Goal: Task Accomplishment & Management: Complete application form

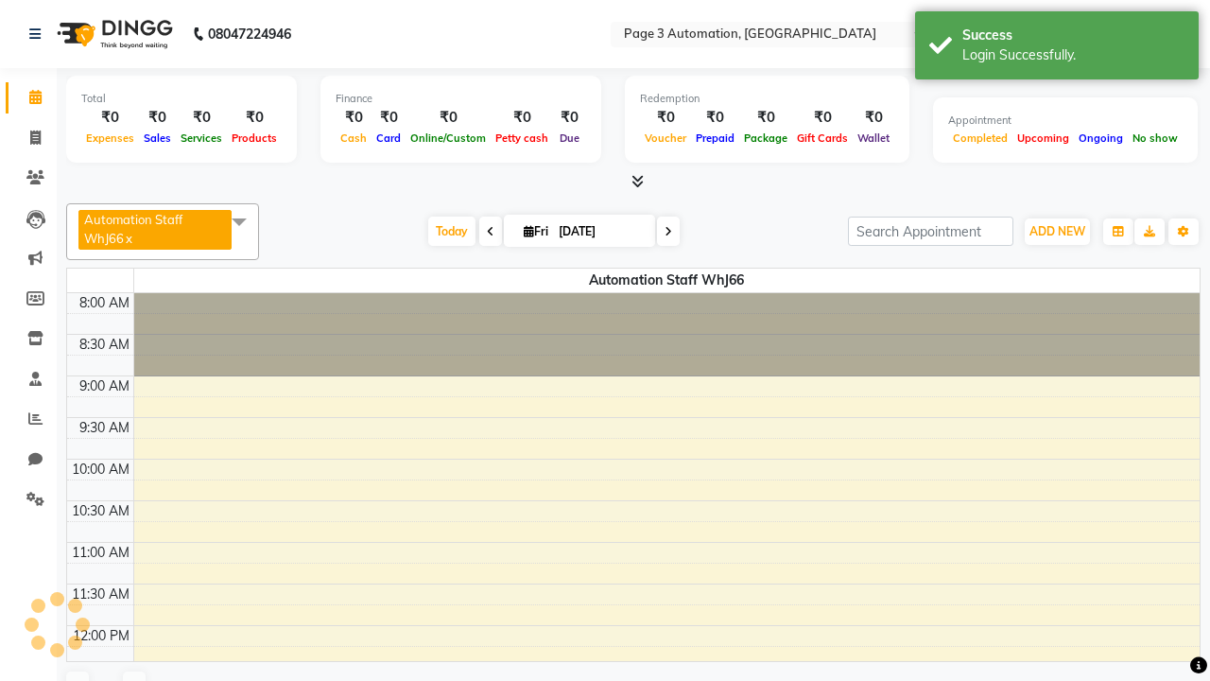
select select "en"
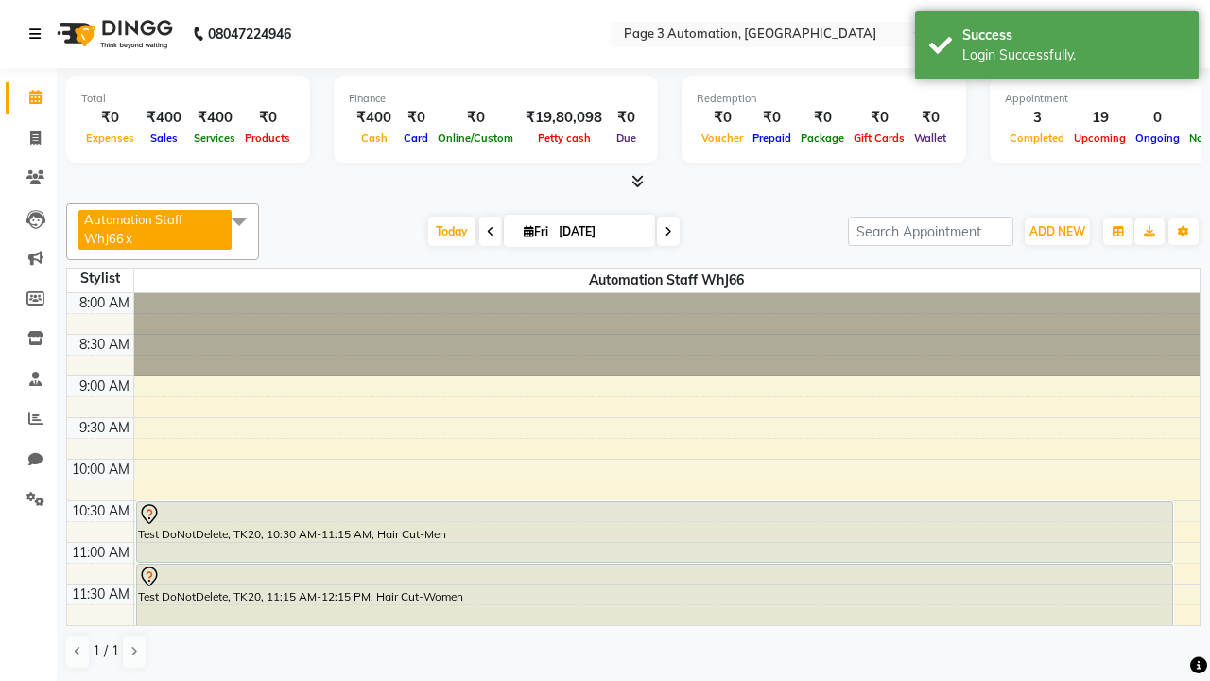
click at [39, 34] on icon at bounding box center [34, 33] width 11 height 13
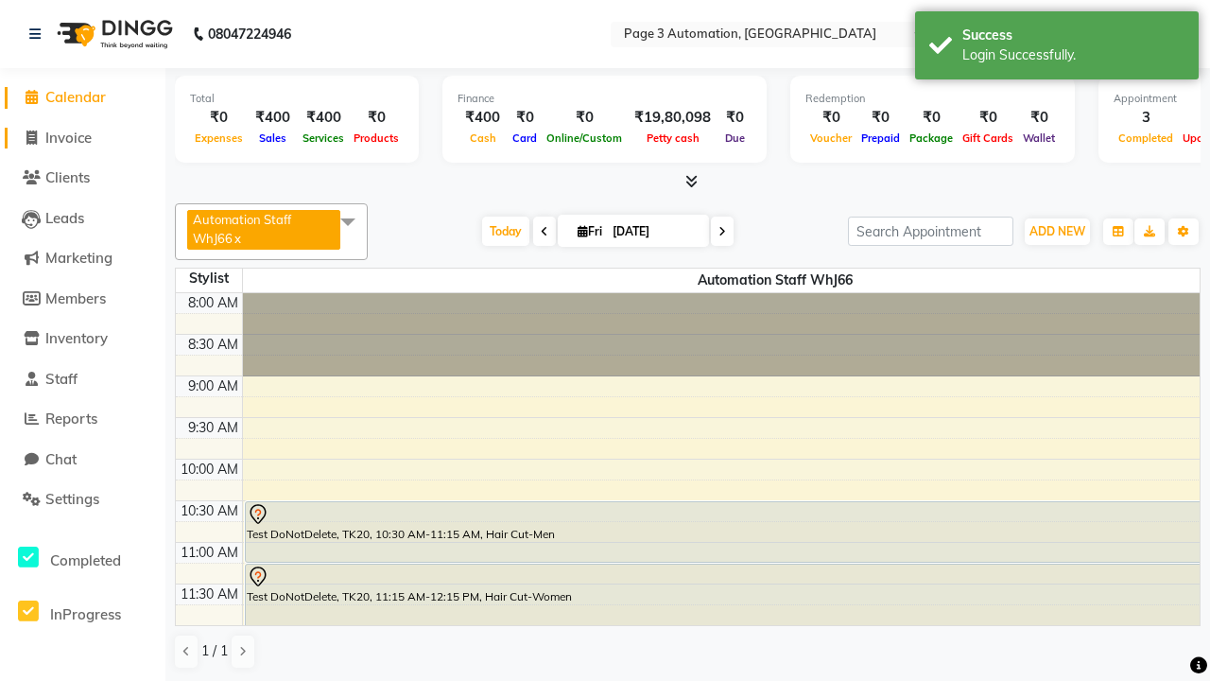
click at [82, 137] on span "Invoice" at bounding box center [68, 138] width 46 height 18
select select "2774"
select select "service"
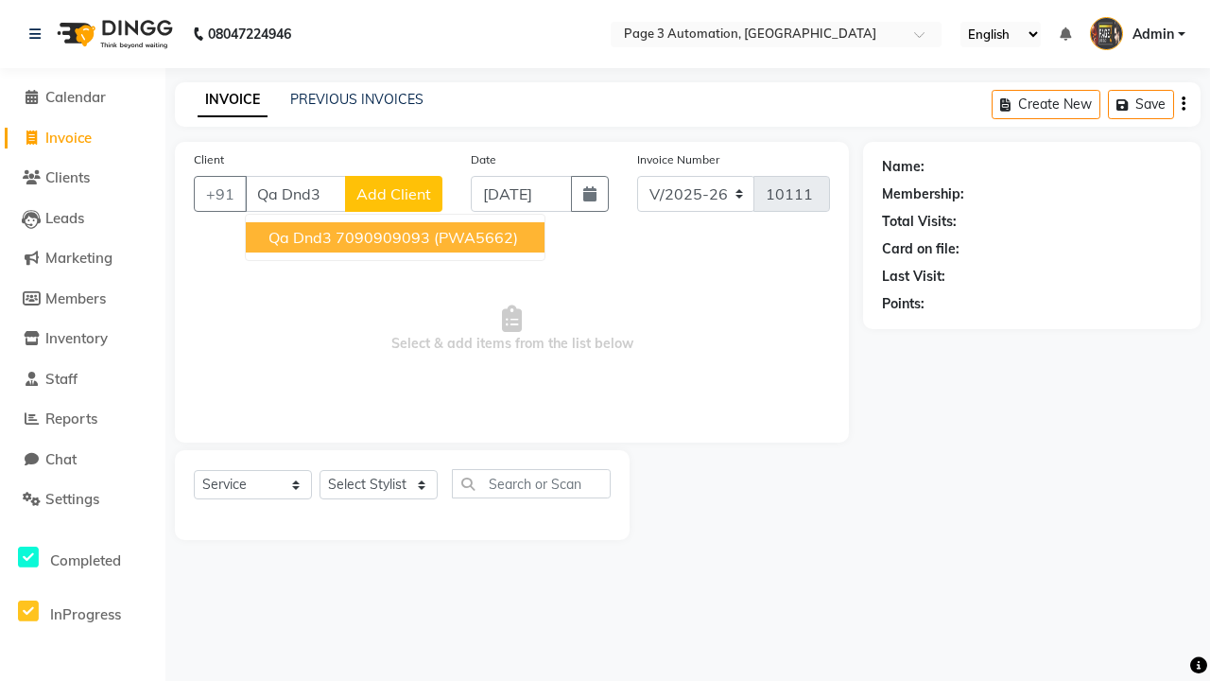
click at [397, 237] on ngb-highlight "7090909093" at bounding box center [383, 237] width 95 height 19
type input "7090909093"
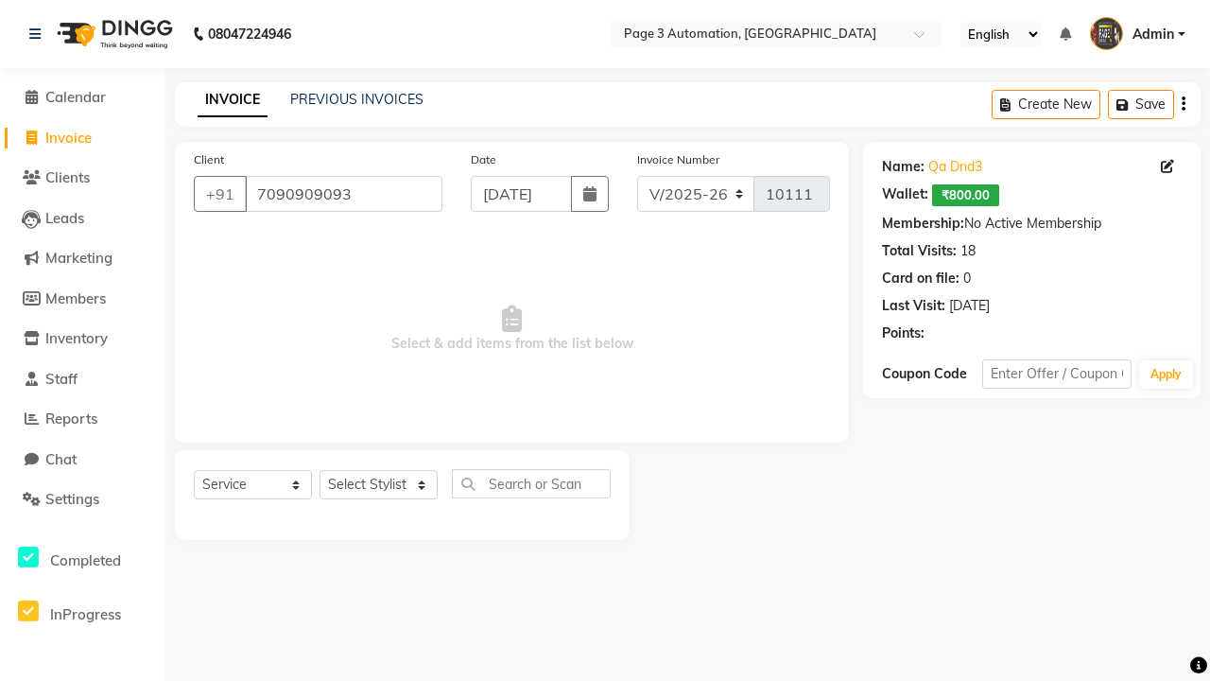
select select "71572"
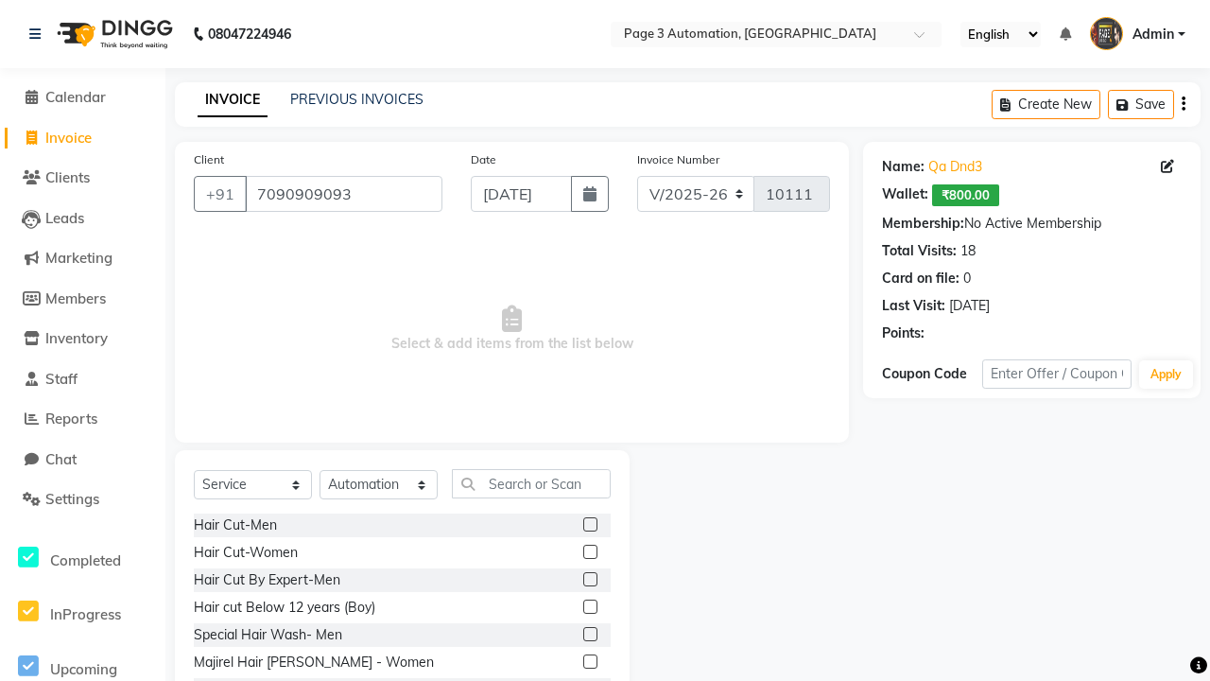
click at [589, 552] on label at bounding box center [590, 552] width 14 height 14
click at [589, 552] on input "checkbox" at bounding box center [589, 552] width 12 height 12
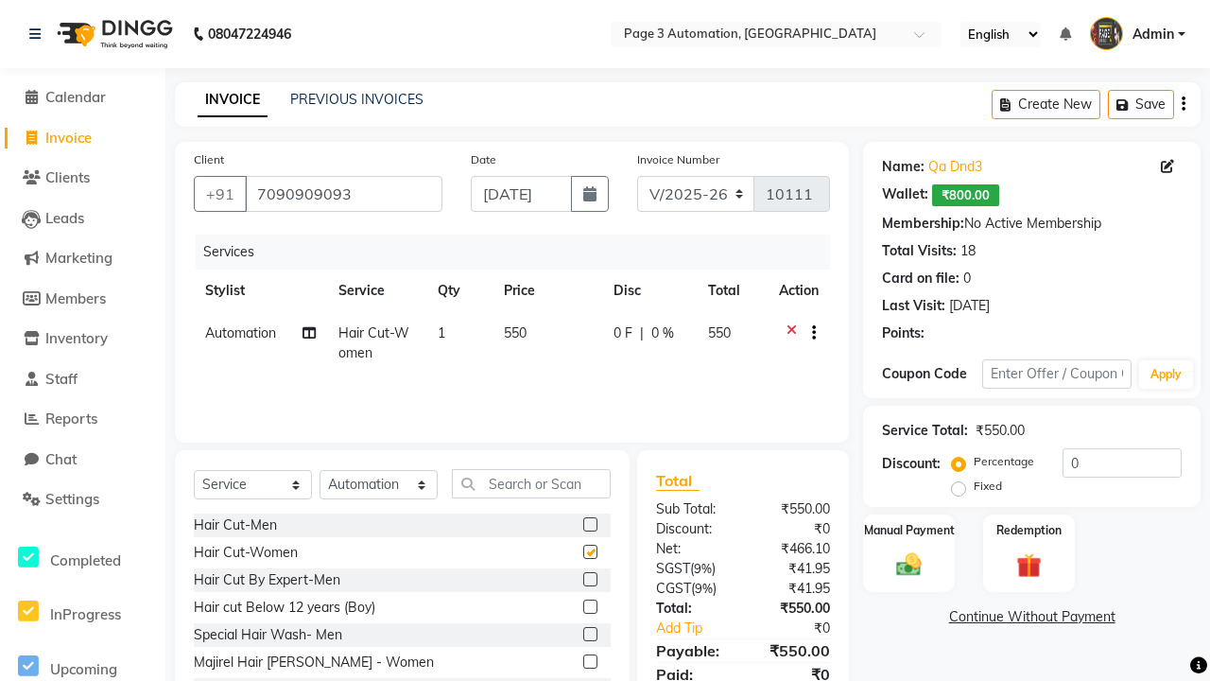
checkbox input "false"
click at [1141, 104] on button "Save" at bounding box center [1141, 104] width 66 height 29
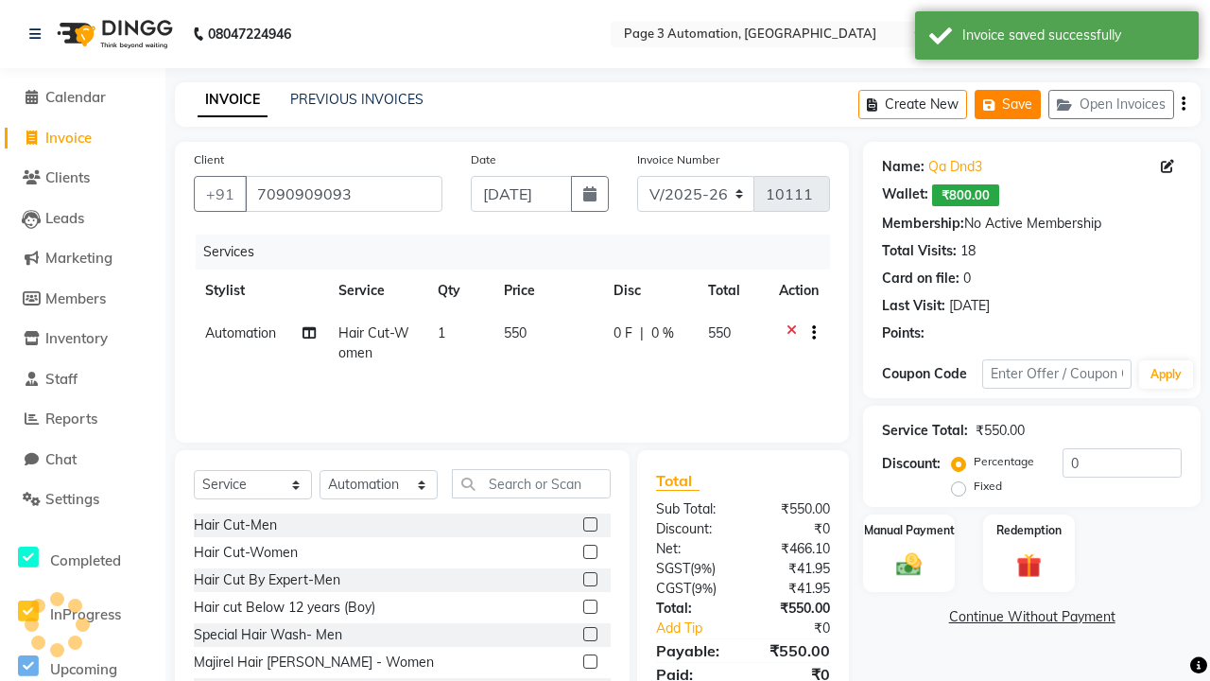
click at [1008, 104] on button "Save" at bounding box center [1008, 104] width 66 height 29
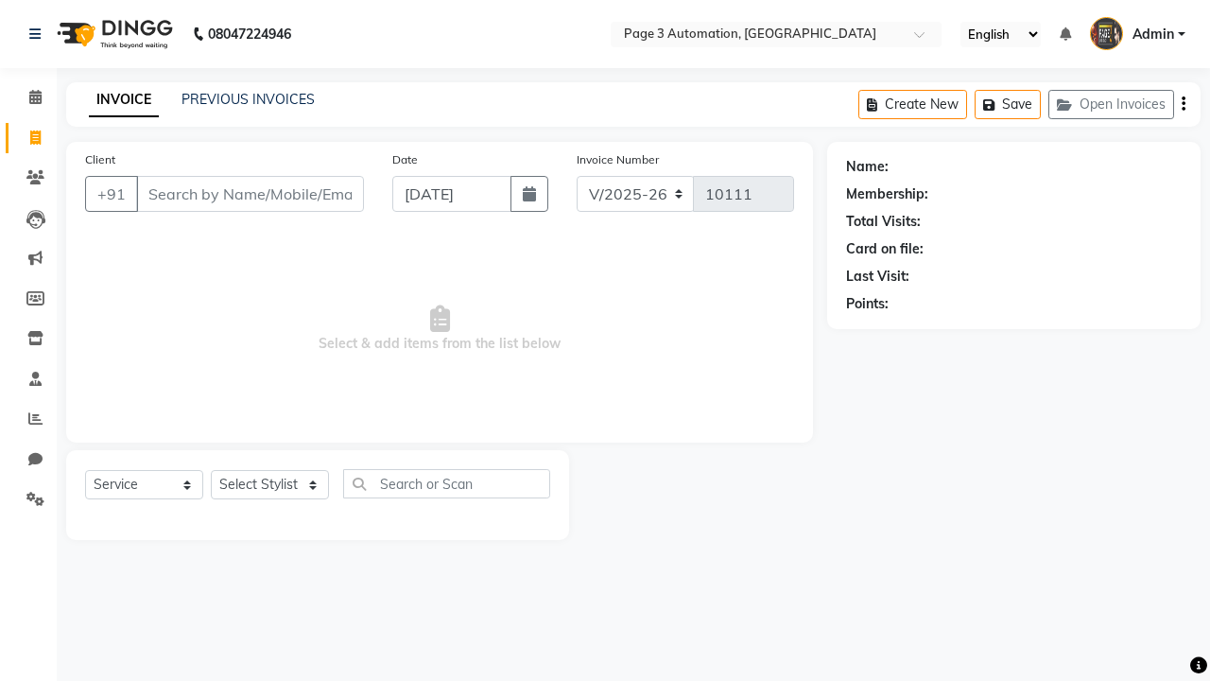
select select "2774"
select select "service"
click at [1111, 104] on button "Open Invoices" at bounding box center [1111, 104] width 126 height 29
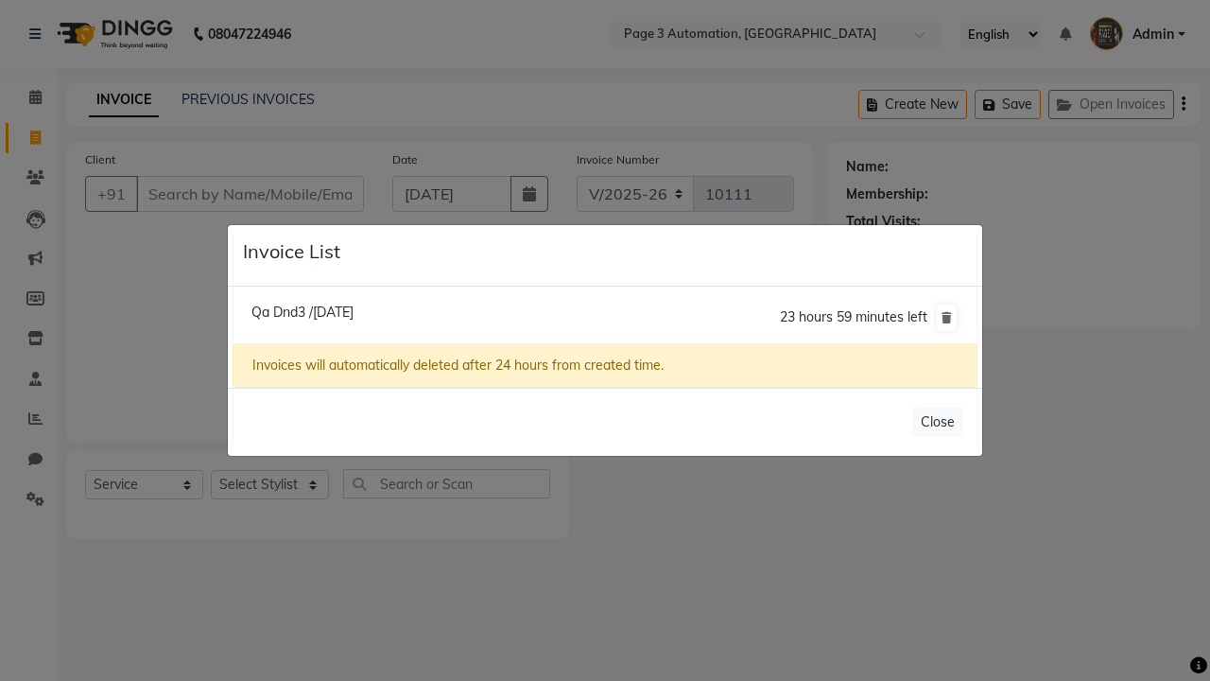
click at [333, 311] on span "Qa Dnd3 /[DATE]" at bounding box center [302, 311] width 102 height 17
type input "7090909093"
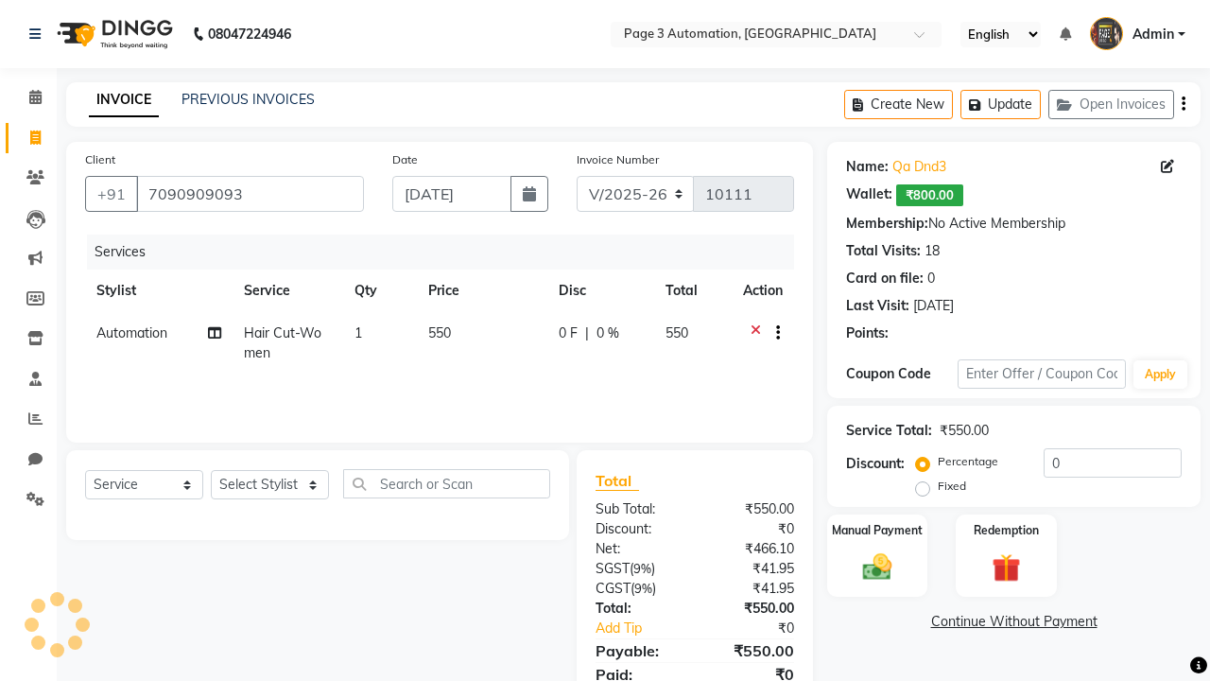
select select "712"
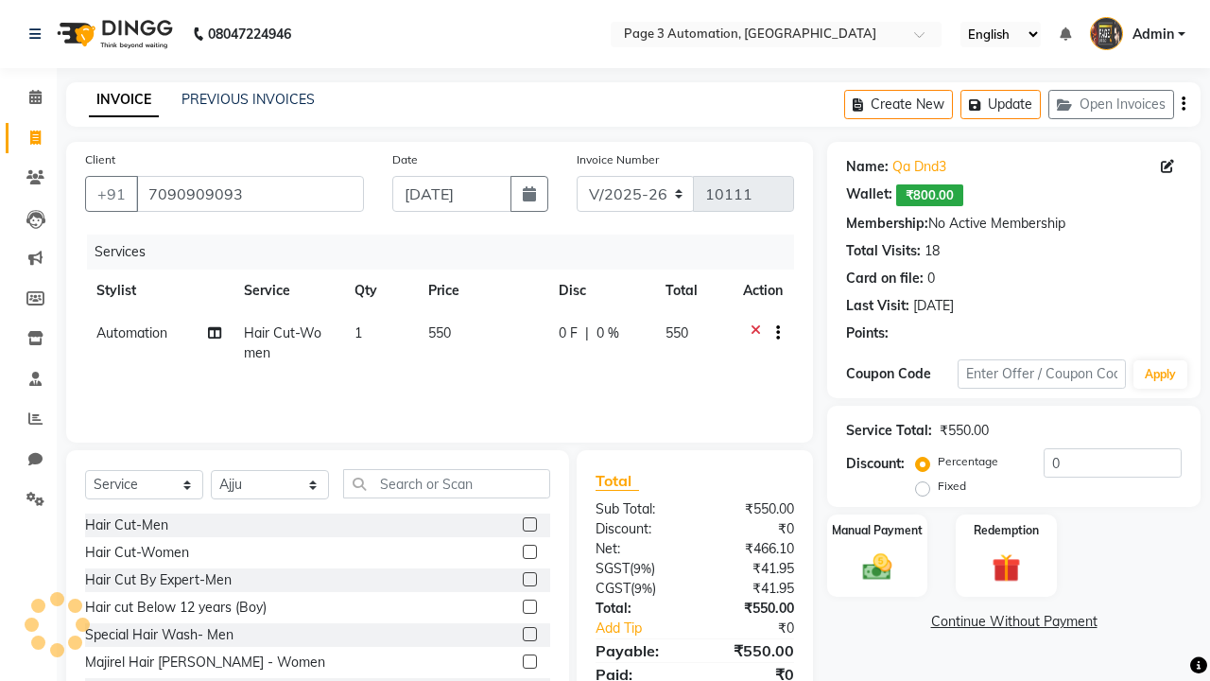
click at [528, 634] on label at bounding box center [530, 634] width 14 height 14
click at [528, 634] on input "checkbox" at bounding box center [529, 635] width 12 height 12
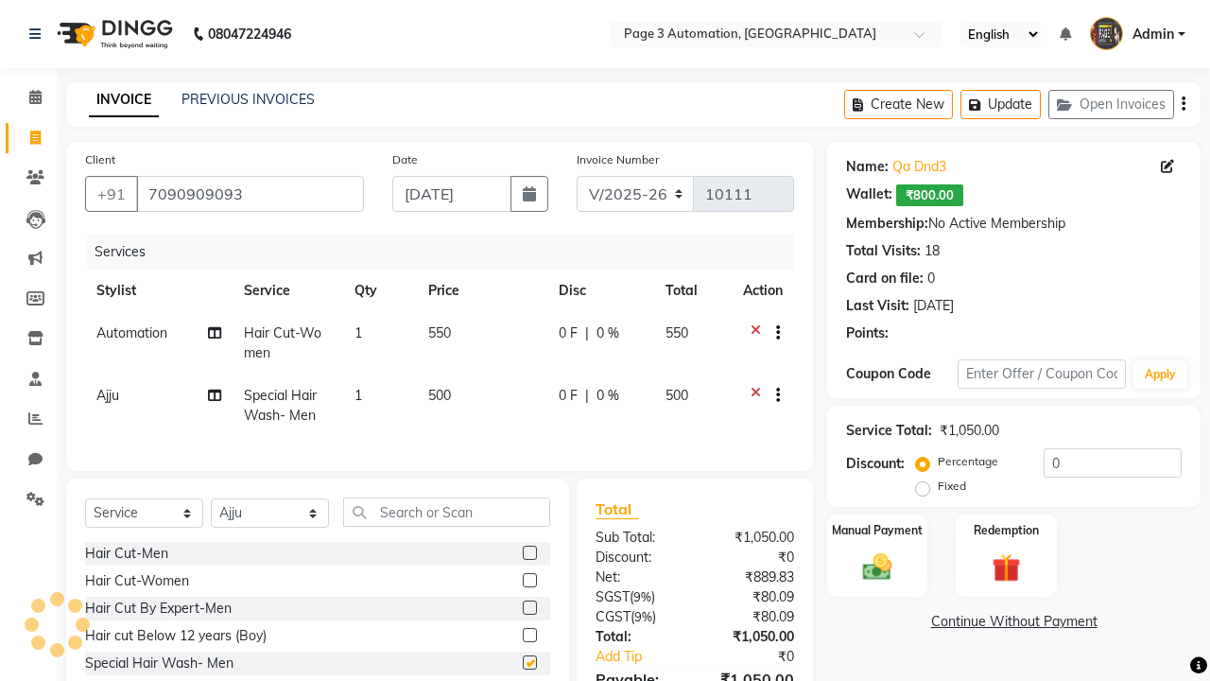
checkbox input "false"
click at [1000, 104] on button "Update" at bounding box center [1000, 104] width 80 height 29
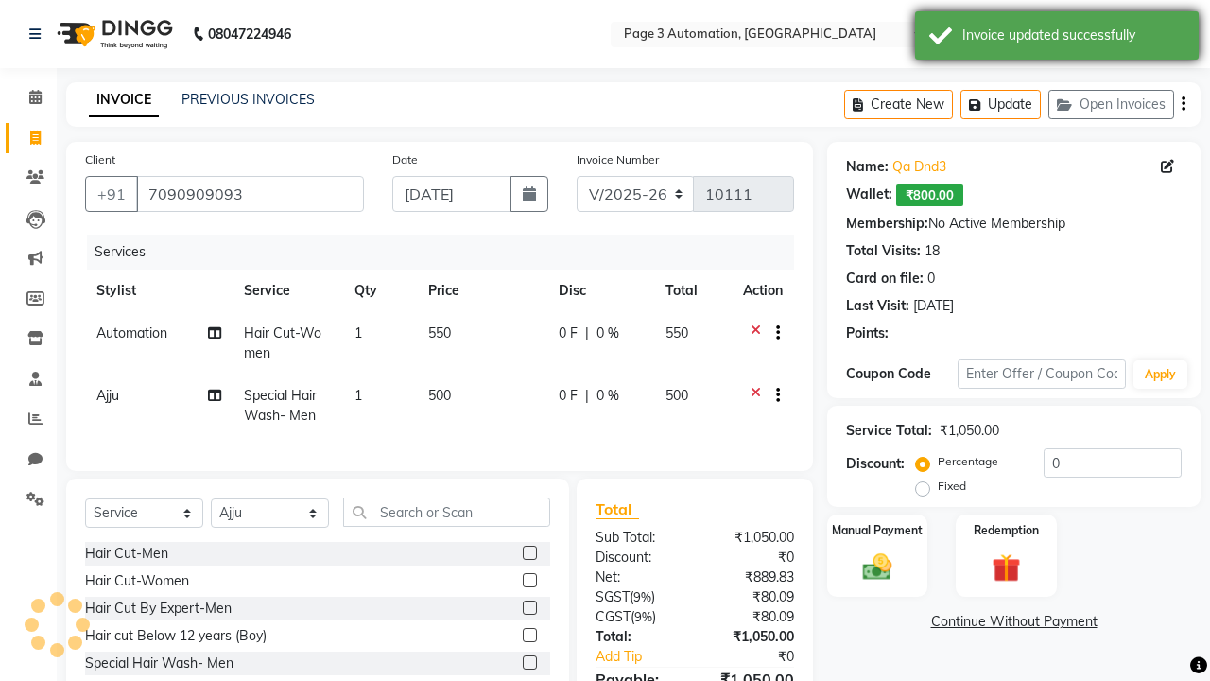
click at [1057, 38] on div "Invoice updated successfully" at bounding box center [1073, 36] width 222 height 20
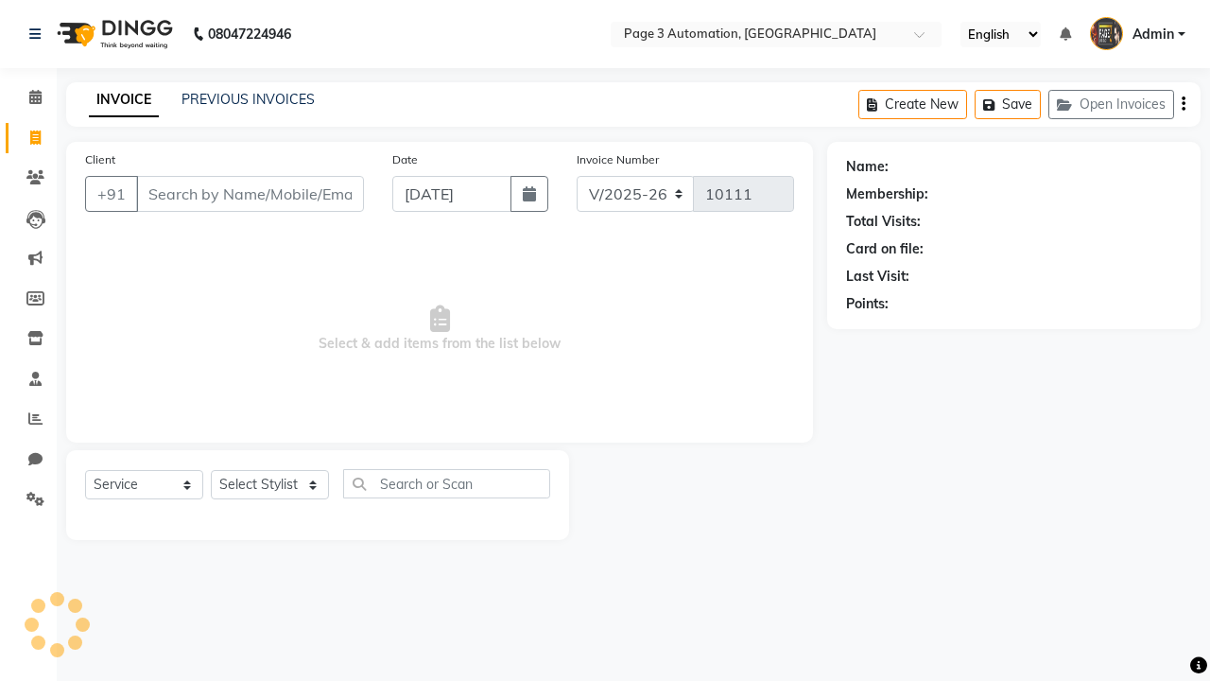
select select "2774"
select select "service"
click at [1111, 104] on button "Open Invoices" at bounding box center [1111, 104] width 126 height 29
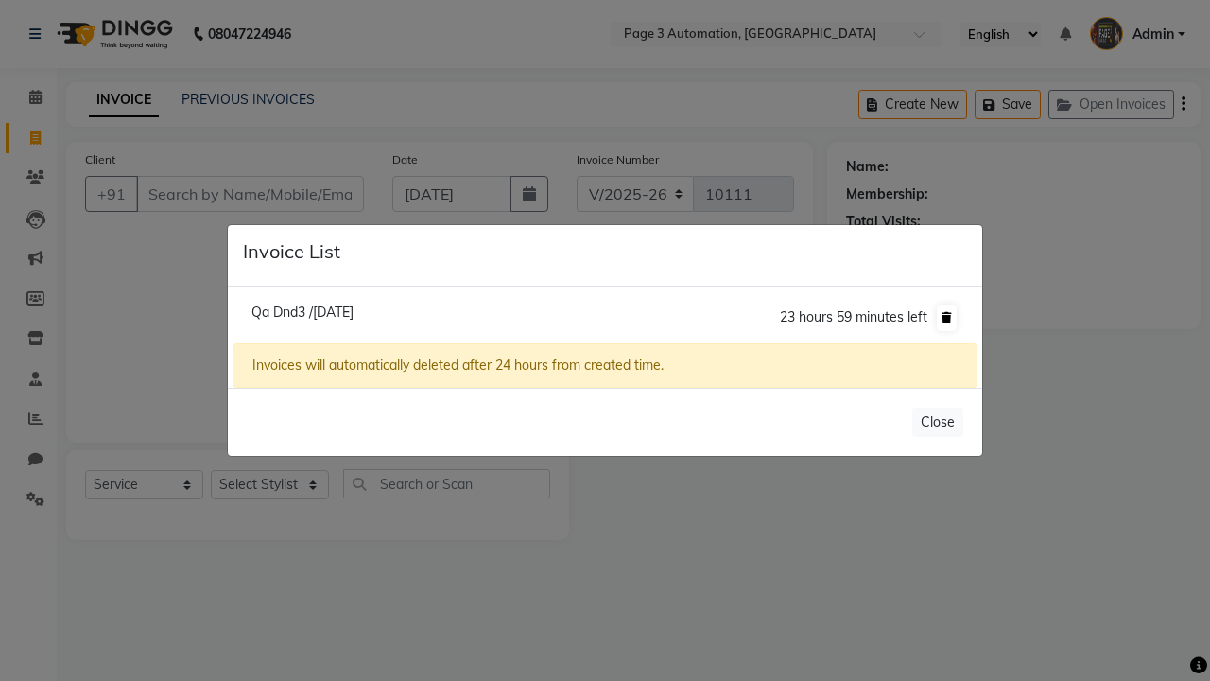
click at [946, 317] on icon at bounding box center [947, 317] width 10 height 11
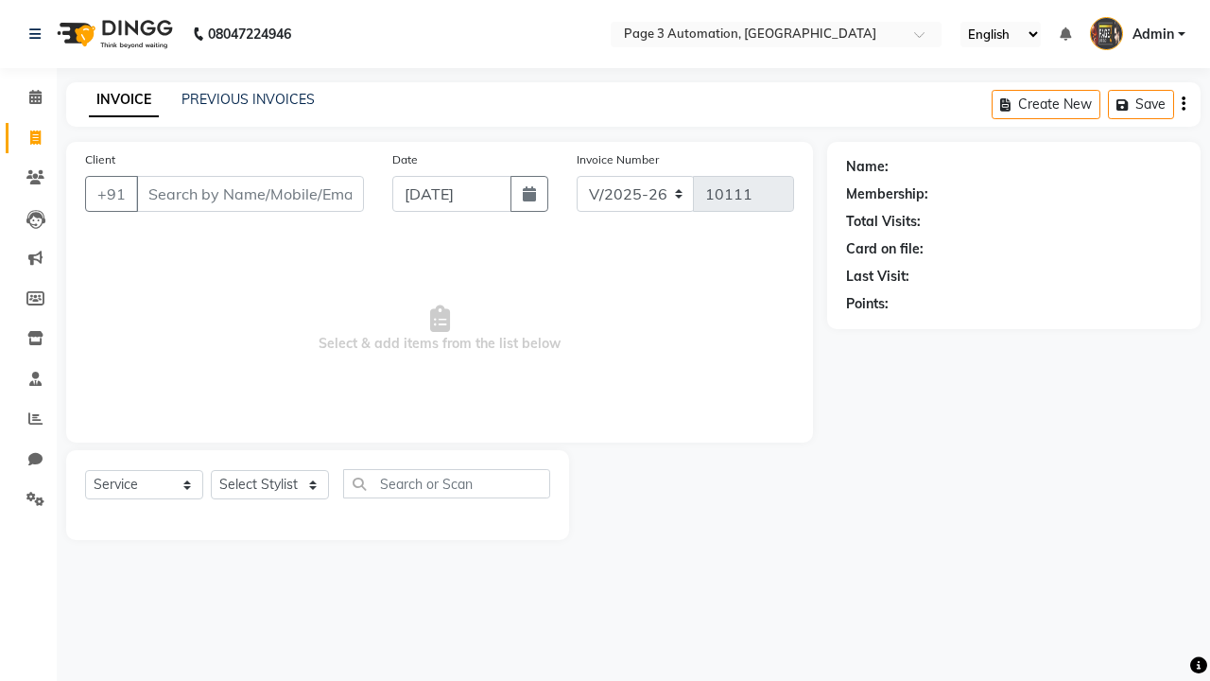
click at [1137, 34] on span "Admin" at bounding box center [1154, 35] width 42 height 20
click at [0, 0] on link "Sign out" at bounding box center [0, 0] width 0 height 0
